Goal: Book appointment/travel/reservation

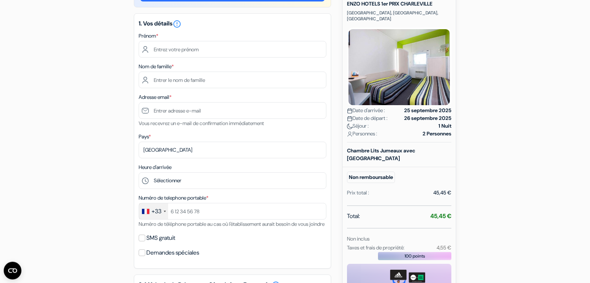
scroll to position [38, 0]
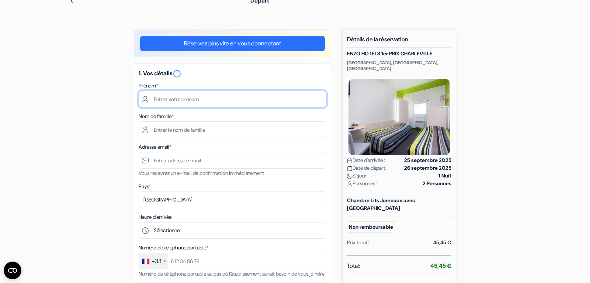
click at [166, 99] on input "text" at bounding box center [233, 99] width 188 height 17
type input "chantal"
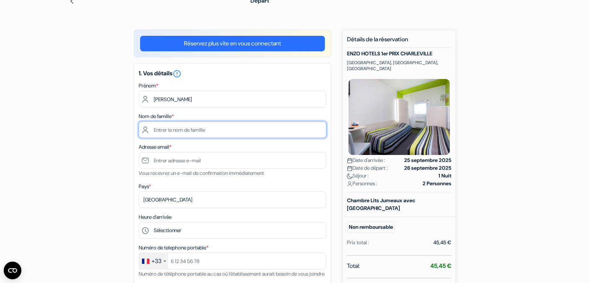
click at [161, 130] on input "text" at bounding box center [233, 129] width 188 height 17
type input "adam"
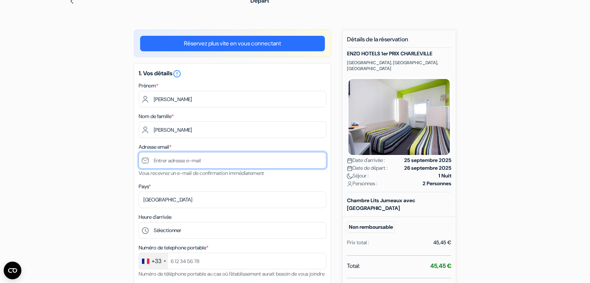
click at [155, 160] on input "text" at bounding box center [233, 160] width 188 height 17
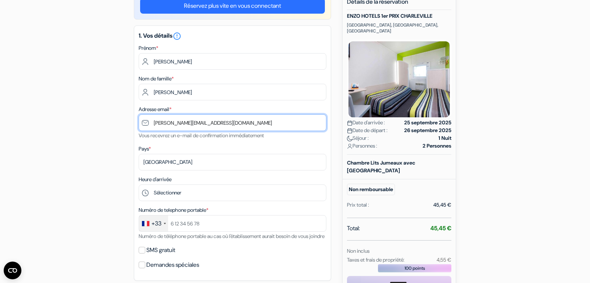
type input "[PERSON_NAME][EMAIL_ADDRESS][DOMAIN_NAME]"
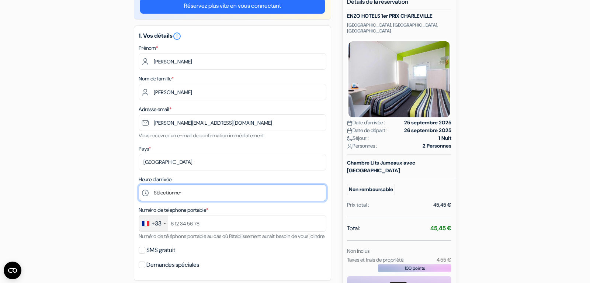
click at [139, 184] on select "Sélectionner 14:00 15:00 16:00 17:00 18:00 19:00 20:00 21:00 22:00 23:00 0:00" at bounding box center [233, 192] width 188 height 17
select select "14"
click option "14:00" at bounding box center [0, 0] width 0 height 0
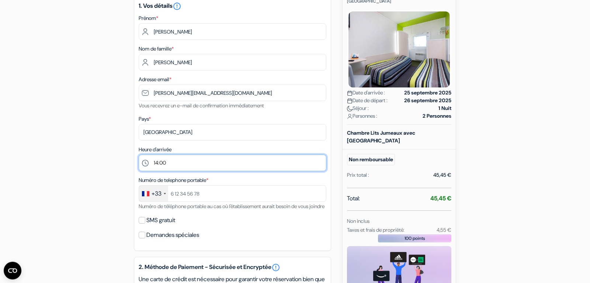
scroll to position [150, 0]
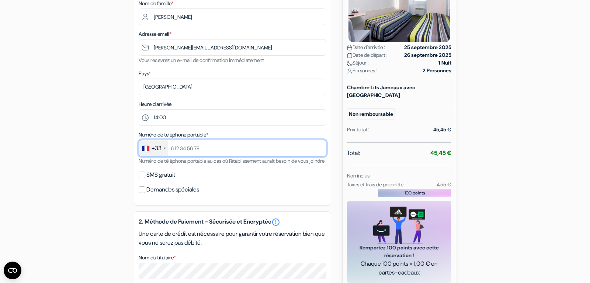
click at [207, 147] on input "text" at bounding box center [233, 148] width 188 height 17
type input "6 76 71 39 83"
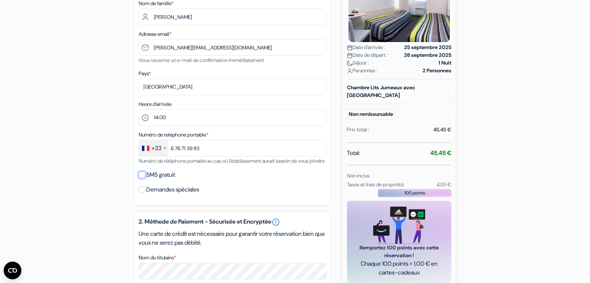
click at [141, 178] on input "SMS gratuit" at bounding box center [142, 174] width 7 height 7
checkbox input "true"
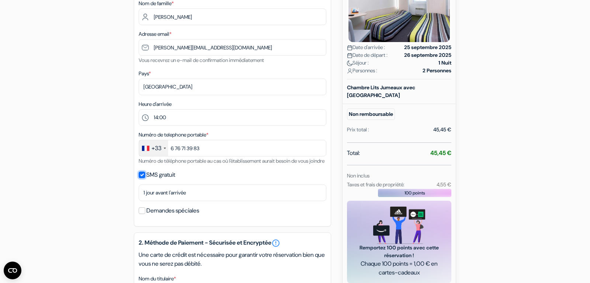
scroll to position [226, 0]
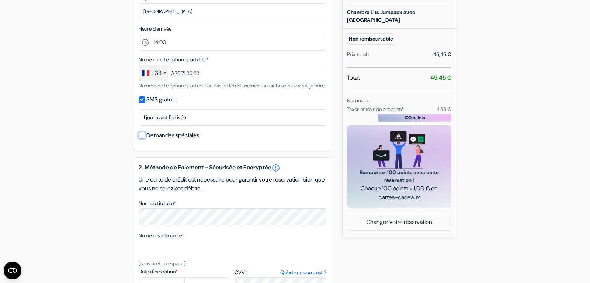
click at [142, 139] on input "Demandes spéciales" at bounding box center [142, 135] width 7 height 7
checkbox input "true"
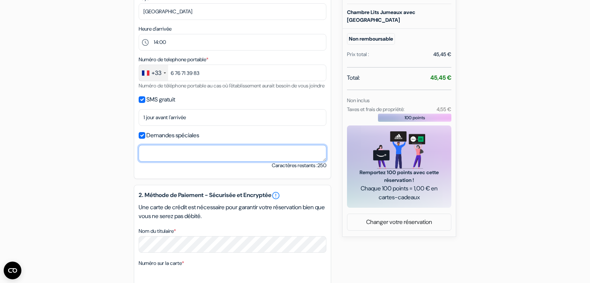
click at [150, 161] on textarea "Nom du titulaire *" at bounding box center [233, 153] width 188 height 17
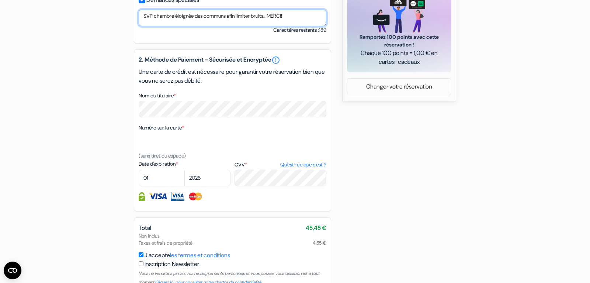
scroll to position [376, 0]
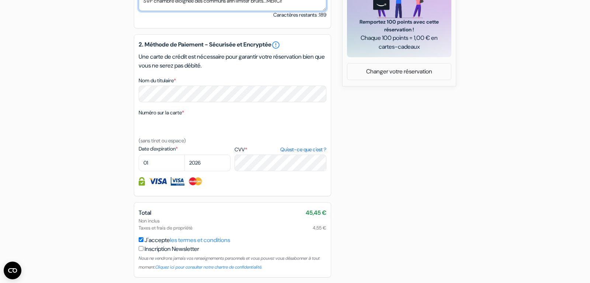
type textarea "SVP chambre éloignée des communs afin limiter bruits...MERCI!"
select select "04"
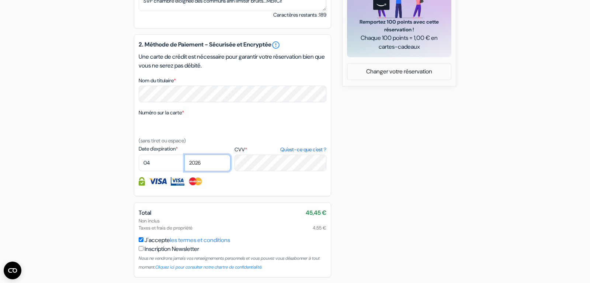
select select "2027"
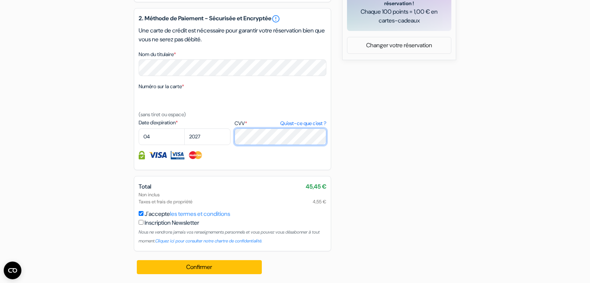
scroll to position [411, 0]
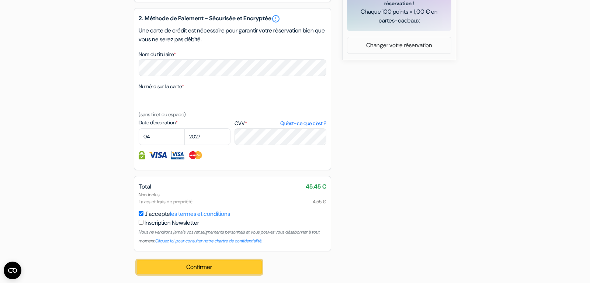
click at [186, 263] on button "Confirmer Loading..." at bounding box center [199, 267] width 125 height 14
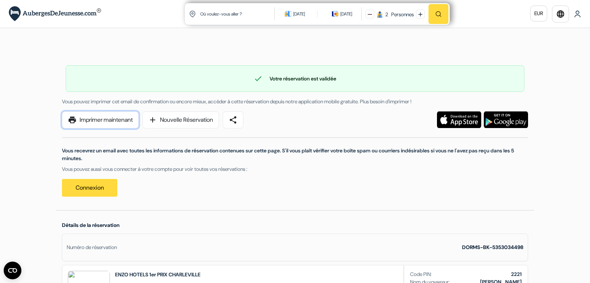
click at [98, 121] on link "print Imprimer maintenant" at bounding box center [100, 119] width 77 height 17
